Goal: Browse casually

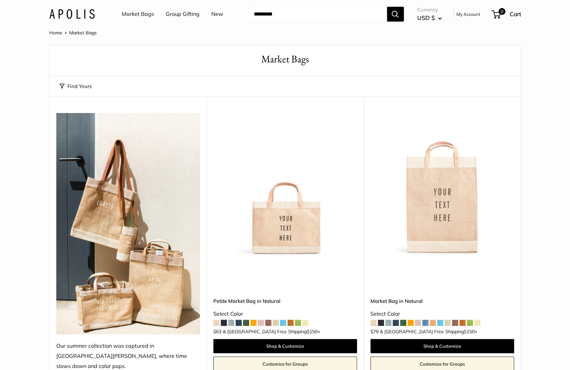
click at [145, 15] on link "Market Bags" at bounding box center [138, 14] width 32 height 10
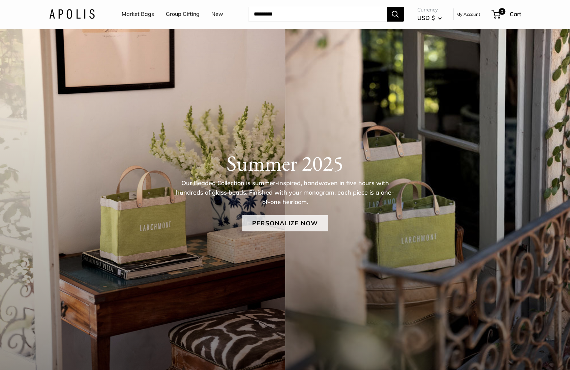
click at [271, 228] on link "Personalize Now" at bounding box center [285, 223] width 86 height 16
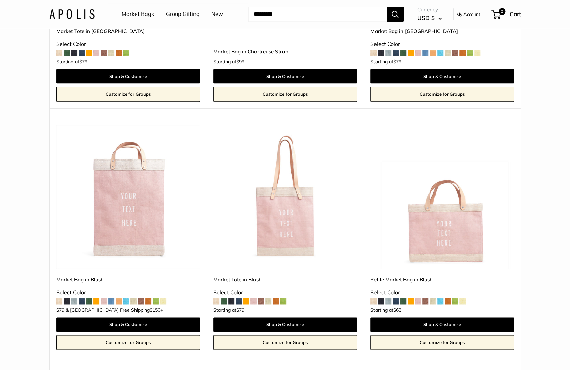
scroll to position [490, 0]
